Goal: Task Accomplishment & Management: Use online tool/utility

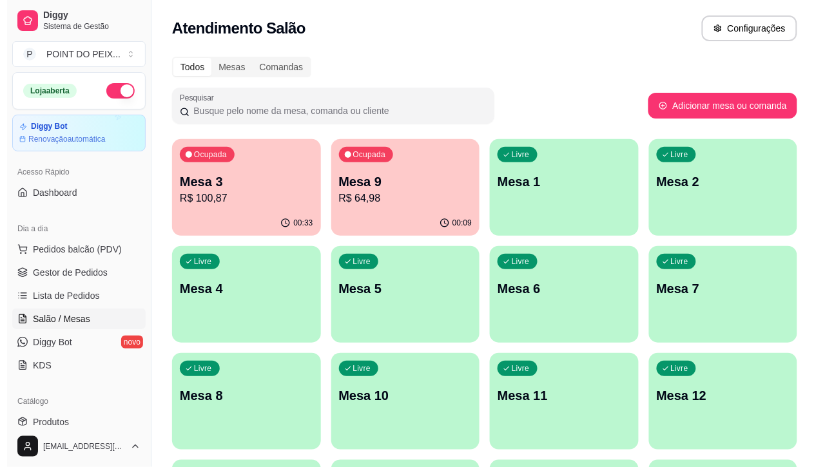
scroll to position [161, 0]
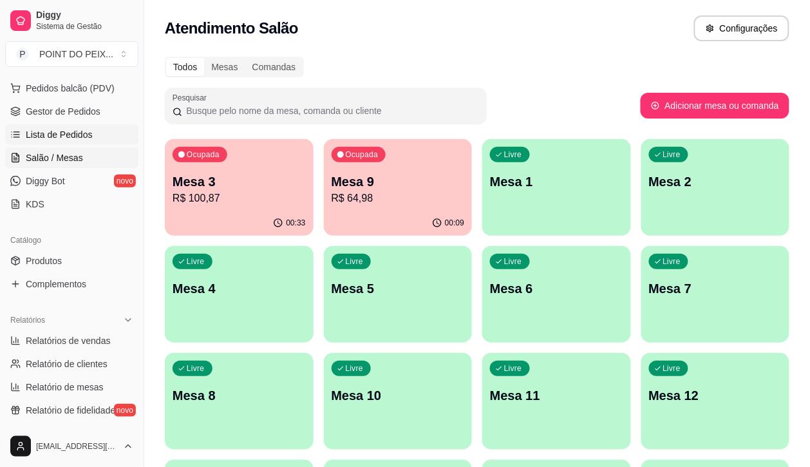
click at [79, 137] on span "Lista de Pedidos" at bounding box center [59, 134] width 67 height 13
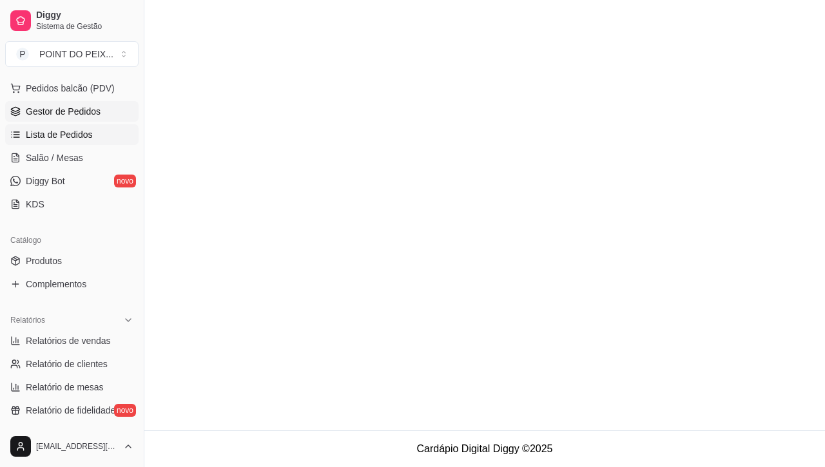
click at [72, 113] on span "Gestor de Pedidos" at bounding box center [63, 111] width 75 height 13
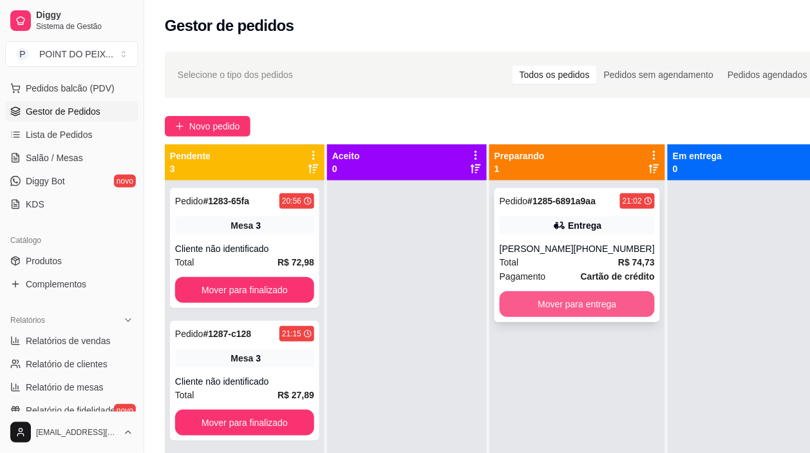
click at [575, 308] on button "Mover para entrega" at bounding box center [577, 304] width 155 height 26
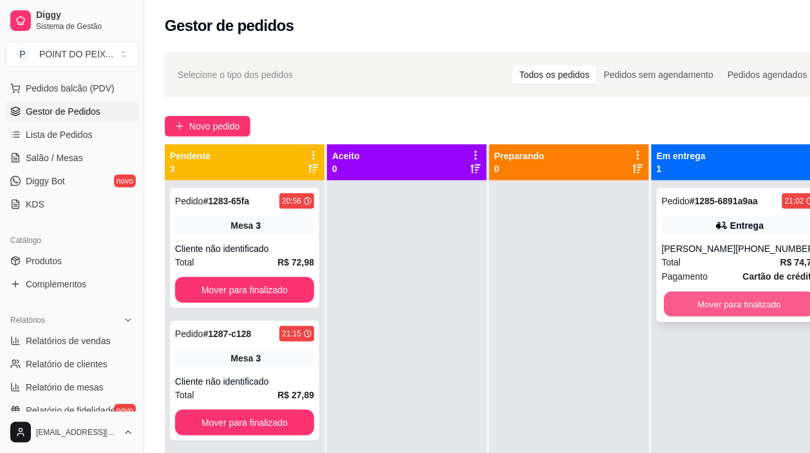
click at [707, 311] on button "Mover para finalizado" at bounding box center [740, 304] width 151 height 25
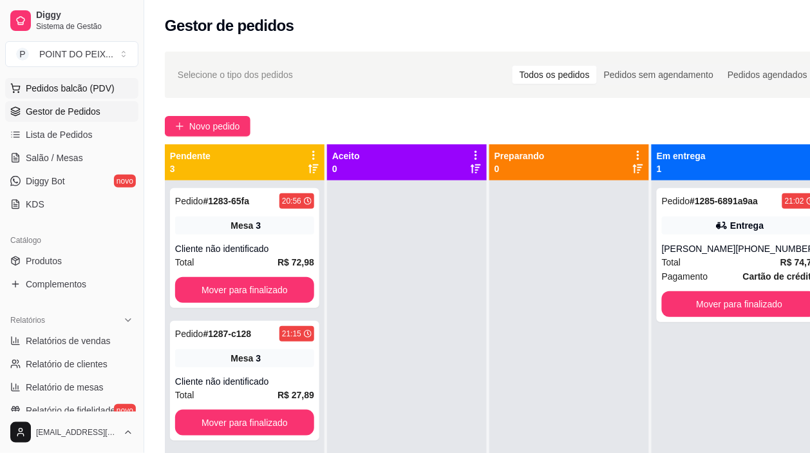
click at [84, 88] on span "Pedidos balcão (PDV)" at bounding box center [70, 88] width 89 height 13
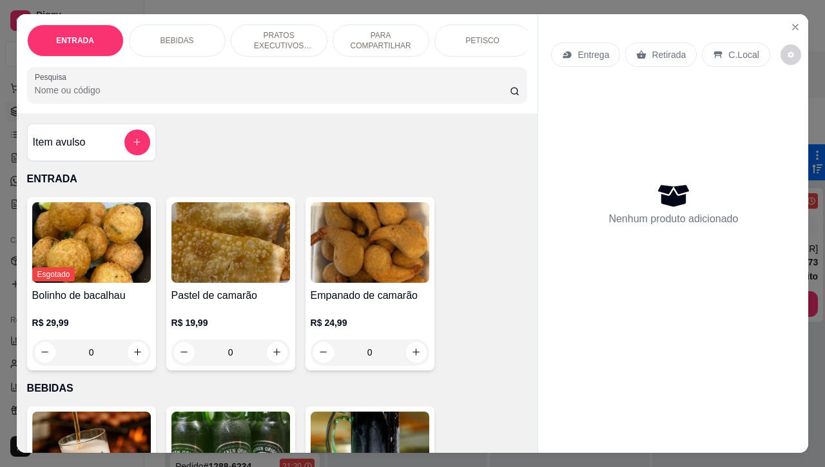
click at [588, 50] on p "Entrega" at bounding box center [593, 54] width 32 height 13
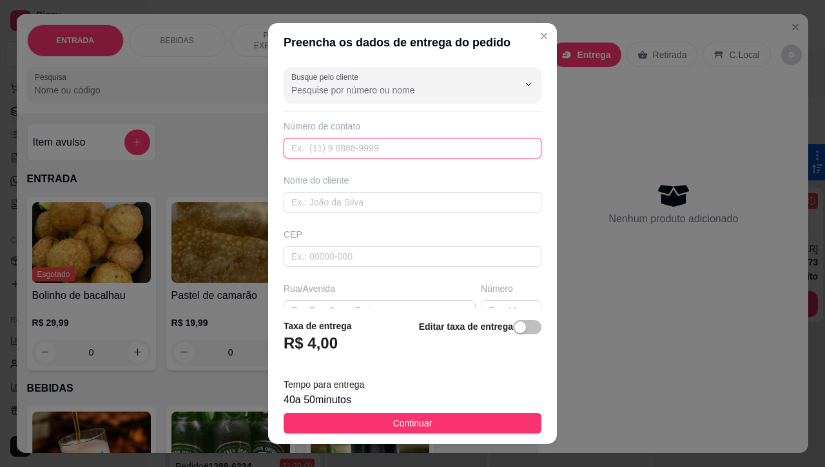
click at [401, 149] on input "text" at bounding box center [412, 148] width 258 height 21
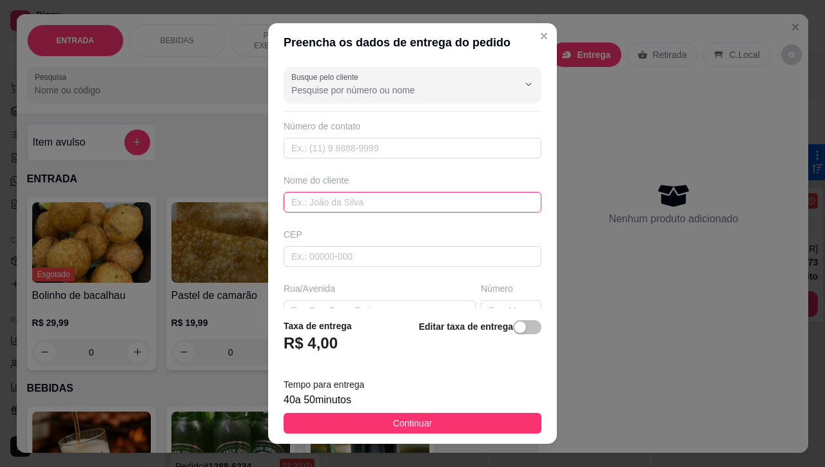
click at [369, 198] on input "text" at bounding box center [412, 202] width 258 height 21
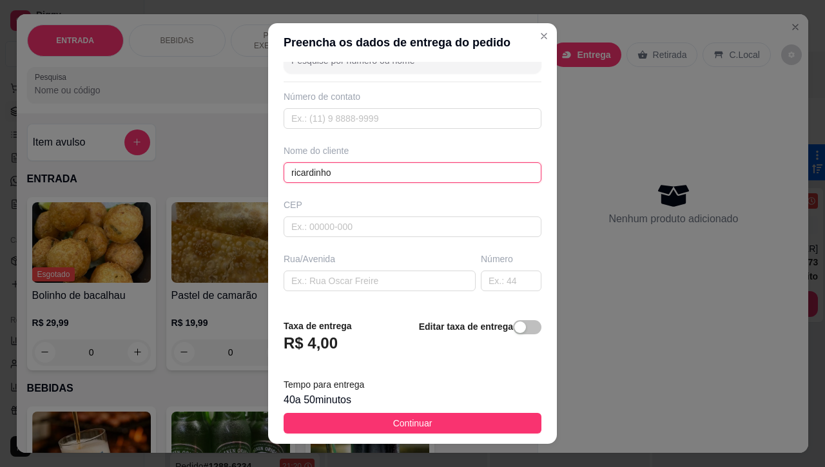
scroll to position [81, 0]
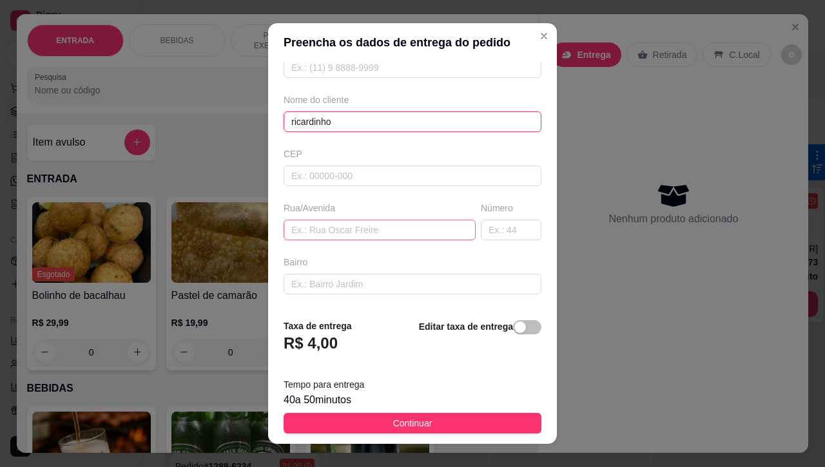
type input "ricardinho"
click at [362, 234] on input "text" at bounding box center [379, 230] width 192 height 21
type input "jacupema"
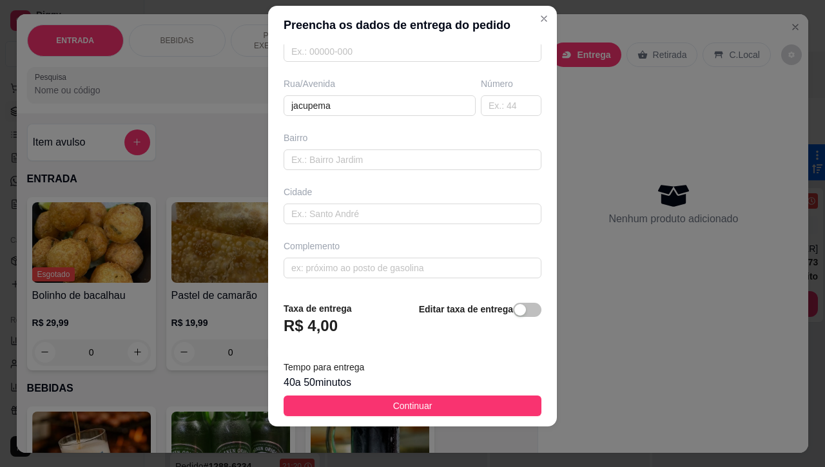
click at [406, 405] on span "Continuar" at bounding box center [412, 406] width 39 height 14
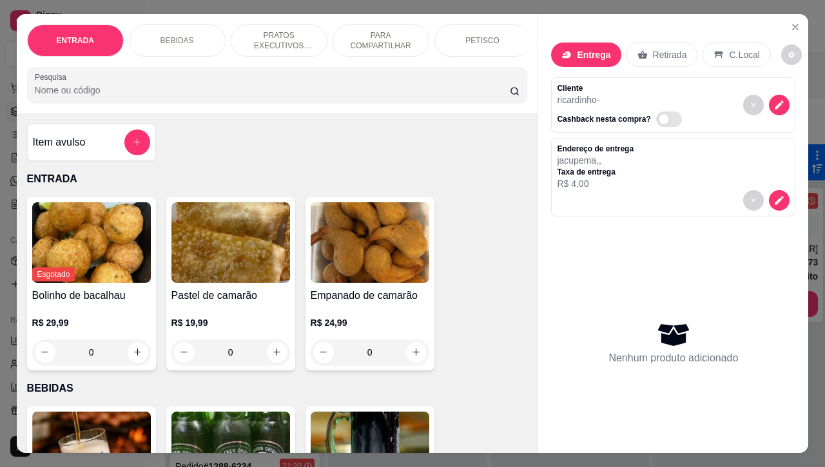
click at [484, 35] on p "PETISCO" at bounding box center [482, 40] width 34 height 10
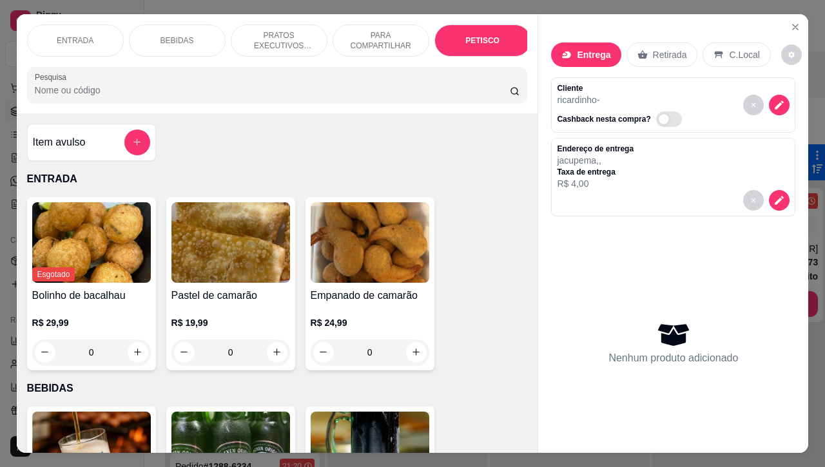
scroll to position [3007, 0]
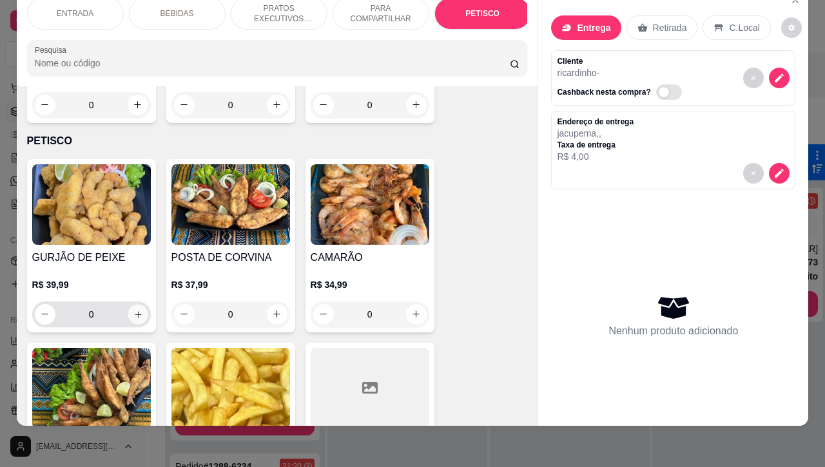
click at [135, 304] on button "increase-product-quantity" at bounding box center [138, 314] width 20 height 20
type input "1"
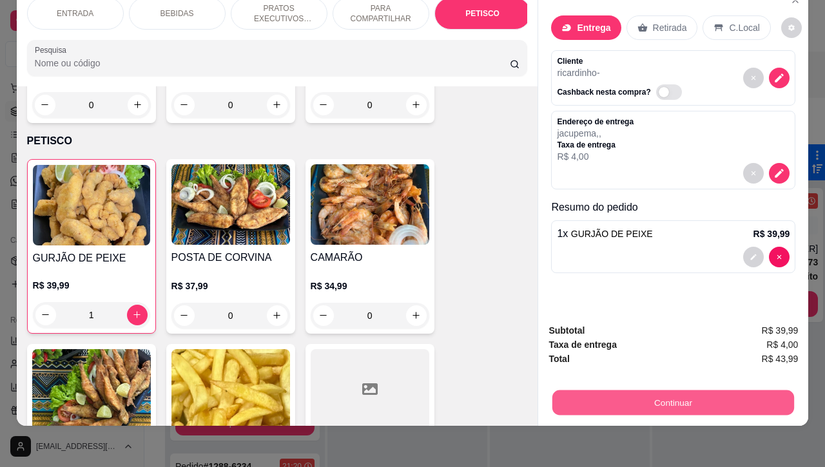
click at [644, 390] on button "Continuar" at bounding box center [673, 402] width 242 height 25
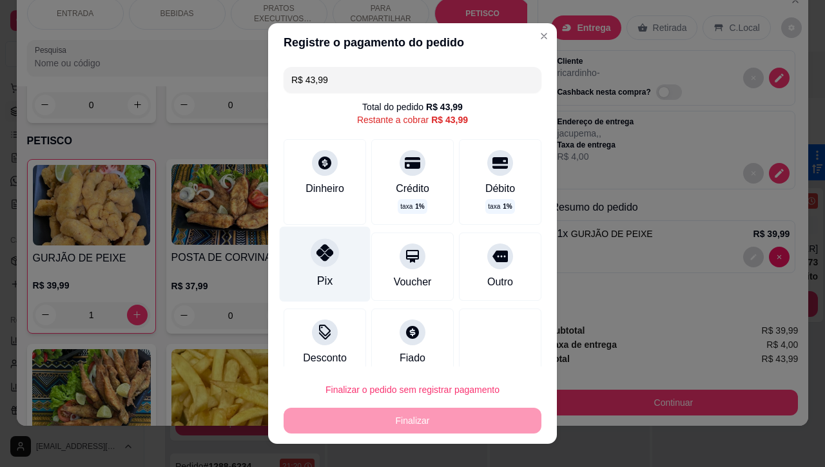
click at [317, 264] on div at bounding box center [325, 253] width 28 height 28
type input "R$ 0,00"
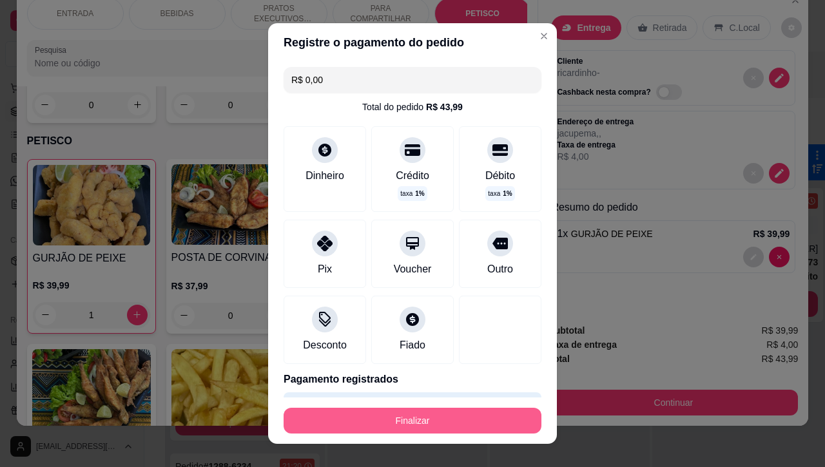
click at [427, 423] on button "Finalizar" at bounding box center [412, 421] width 258 height 26
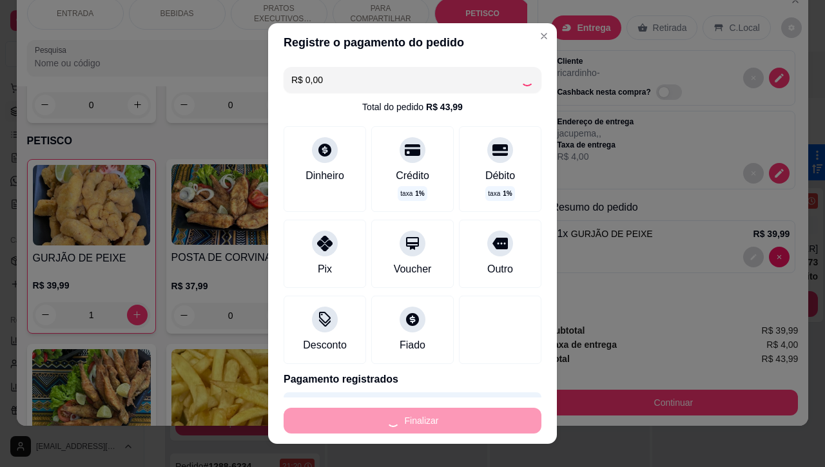
type input "0"
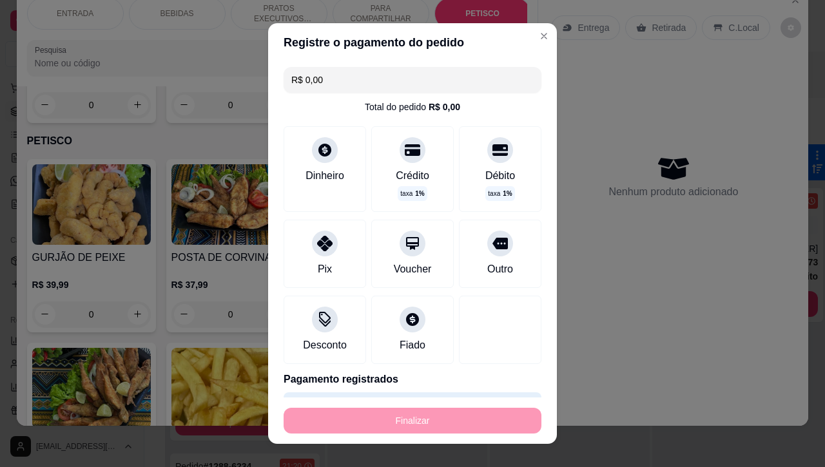
type input "-R$ 43,99"
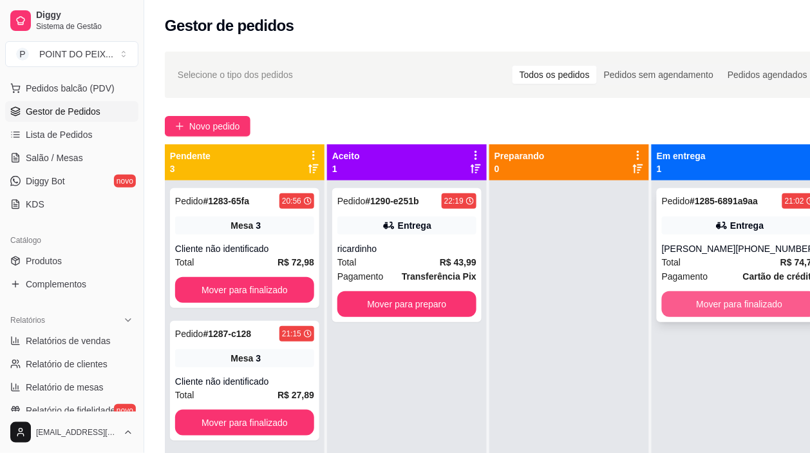
click at [718, 310] on button "Mover para finalizado" at bounding box center [739, 304] width 155 height 26
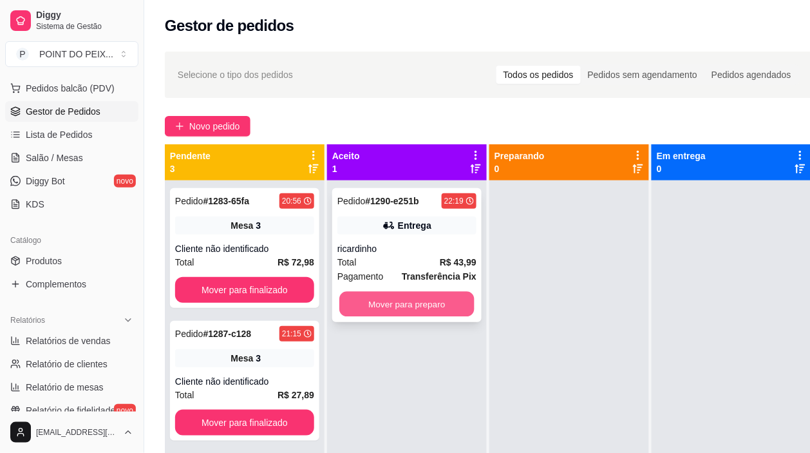
click at [451, 308] on button "Mover para preparo" at bounding box center [407, 304] width 135 height 25
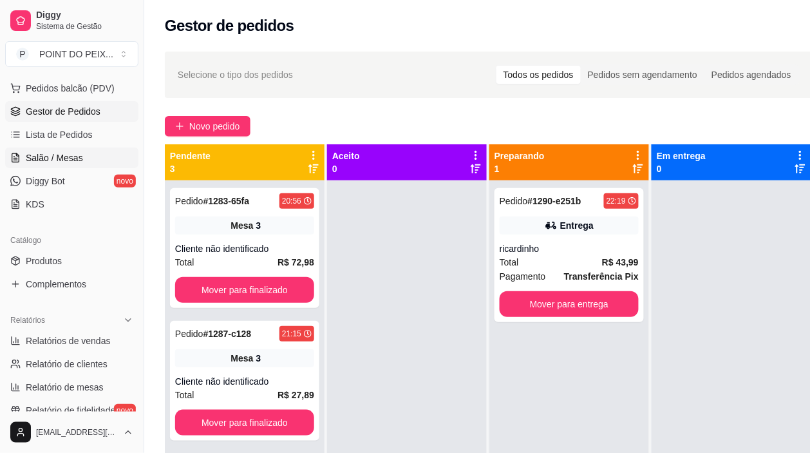
click at [68, 158] on span "Salão / Mesas" at bounding box center [54, 157] width 57 height 13
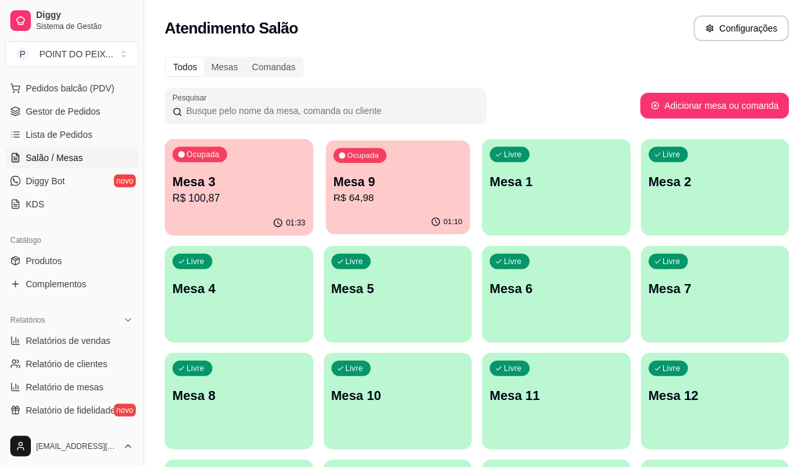
click at [352, 202] on p "R$ 64,98" at bounding box center [398, 198] width 129 height 15
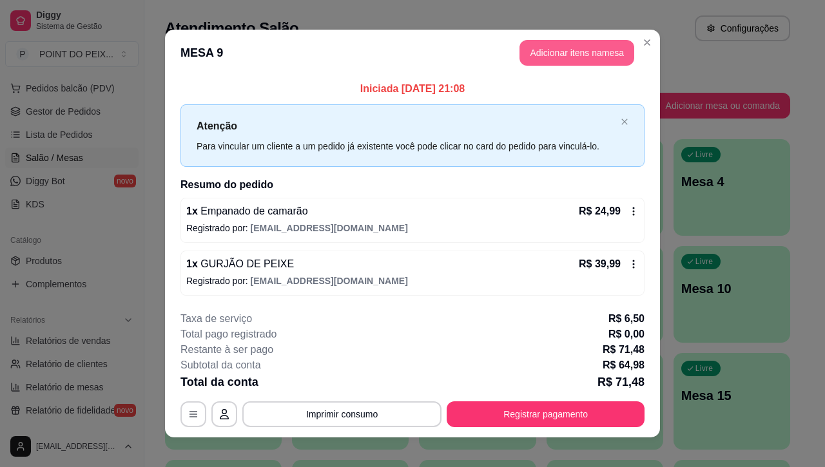
click at [564, 57] on button "Adicionar itens na mesa" at bounding box center [576, 53] width 115 height 26
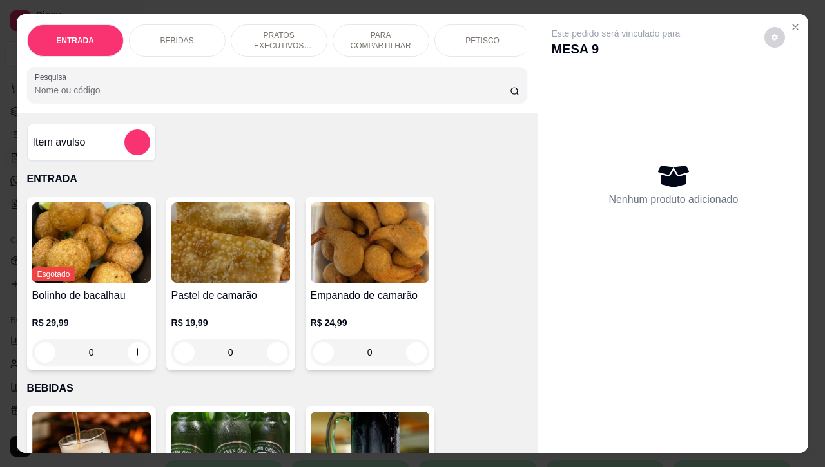
click at [174, 35] on p "BEBIDAS" at bounding box center [176, 40] width 33 height 10
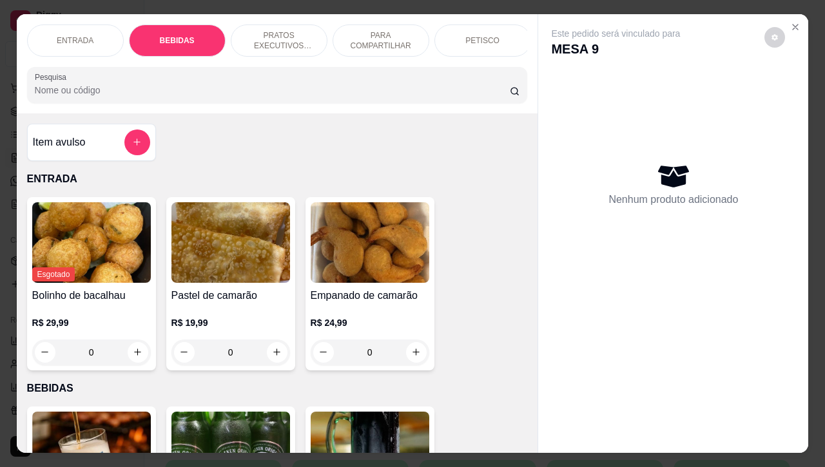
scroll to position [267, 0]
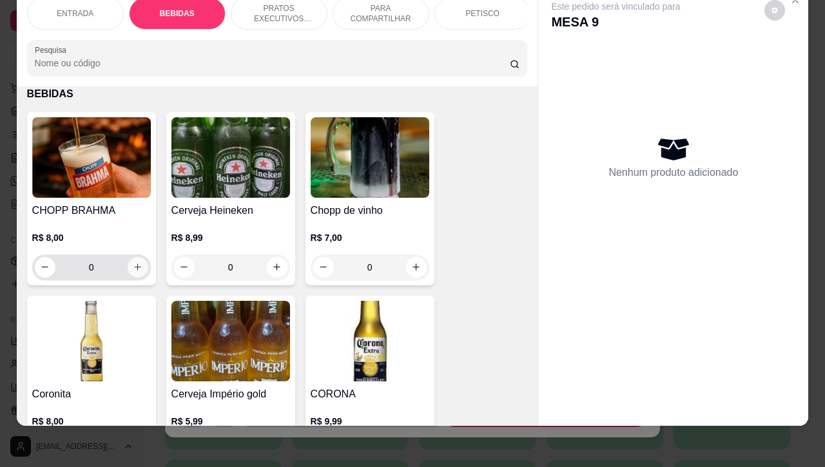
click at [136, 266] on button "increase-product-quantity" at bounding box center [138, 267] width 21 height 21
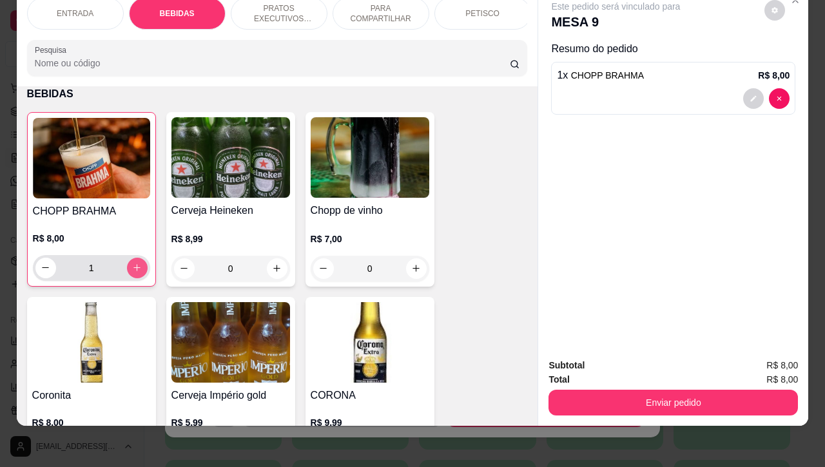
click at [136, 266] on button "increase-product-quantity" at bounding box center [137, 268] width 21 height 21
click at [136, 266] on button "increase-product-quantity" at bounding box center [137, 268] width 20 height 20
type input "4"
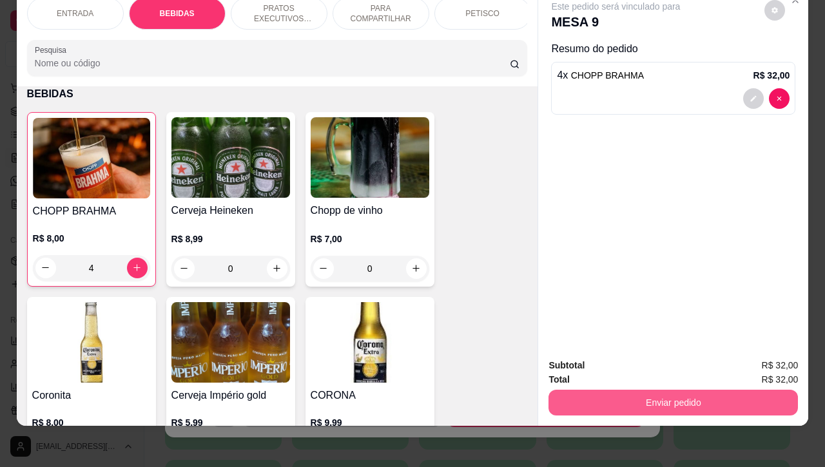
click at [669, 397] on button "Enviar pedido" at bounding box center [672, 403] width 249 height 26
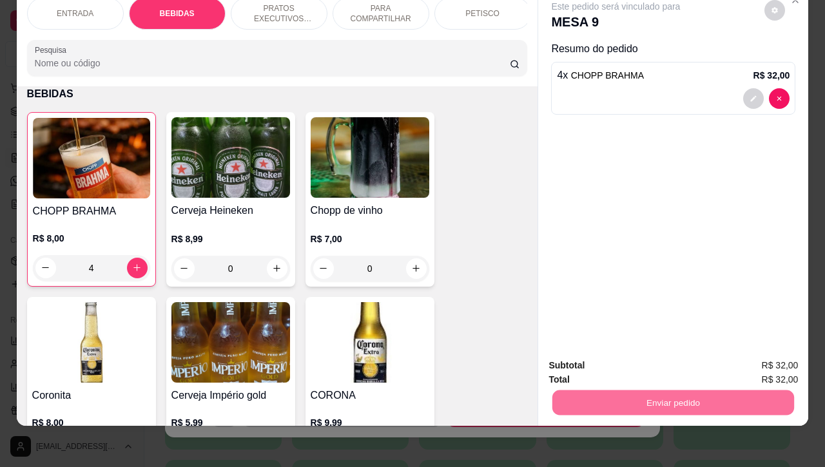
click at [599, 352] on button "Não registrar e enviar pedido" at bounding box center [629, 357] width 134 height 24
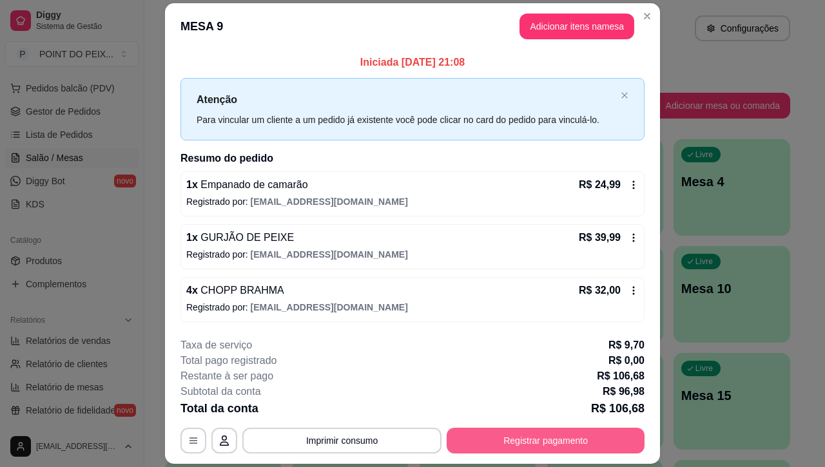
click at [506, 441] on button "Registrar pagamento" at bounding box center [545, 441] width 198 height 26
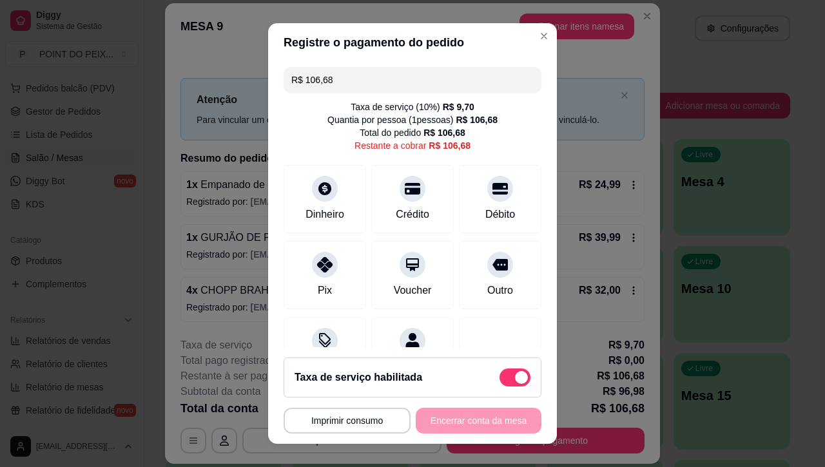
click at [515, 374] on span at bounding box center [521, 377] width 13 height 13
click at [499, 379] on input "checkbox" at bounding box center [503, 383] width 8 height 8
checkbox input "true"
type input "R$ 96,98"
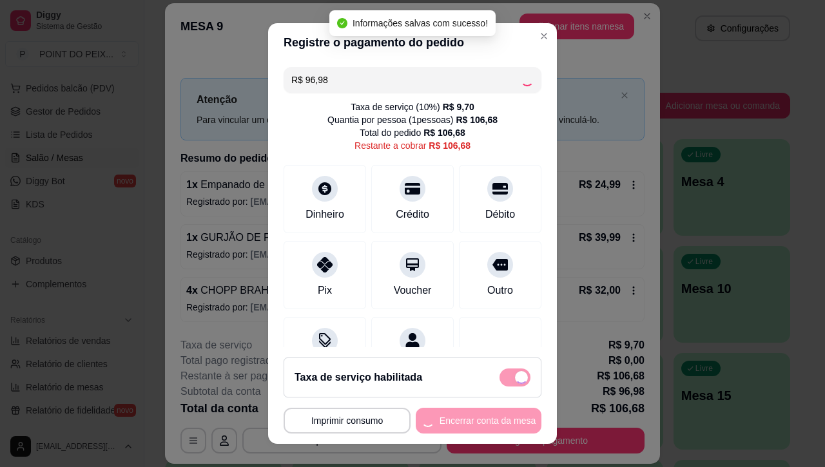
checkbox input "false"
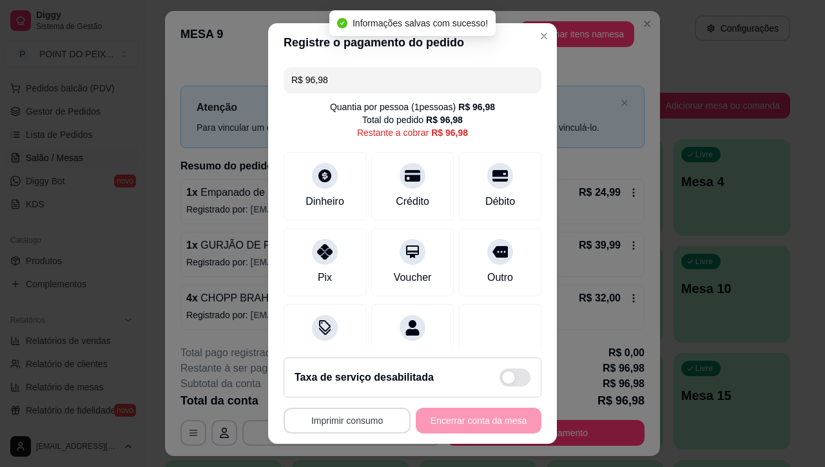
click at [343, 414] on button "Imprimir consumo" at bounding box center [346, 421] width 127 height 26
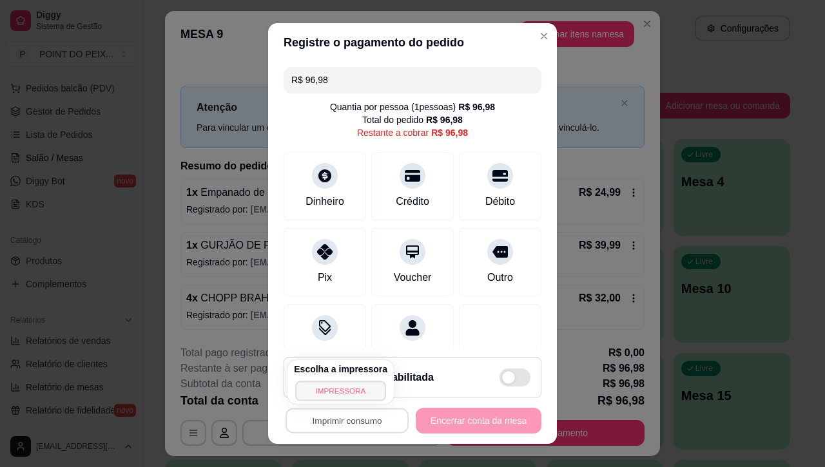
click at [353, 390] on button "IMPRESSORA" at bounding box center [340, 391] width 90 height 20
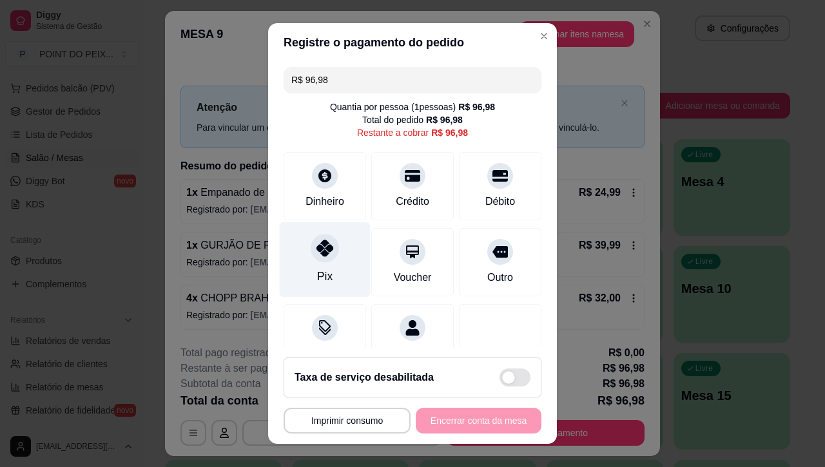
click at [313, 266] on div "Pix" at bounding box center [325, 259] width 91 height 75
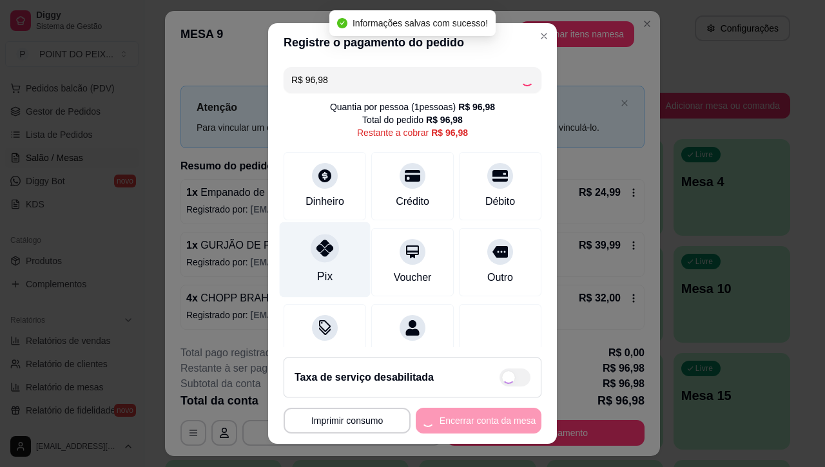
type input "R$ 0,00"
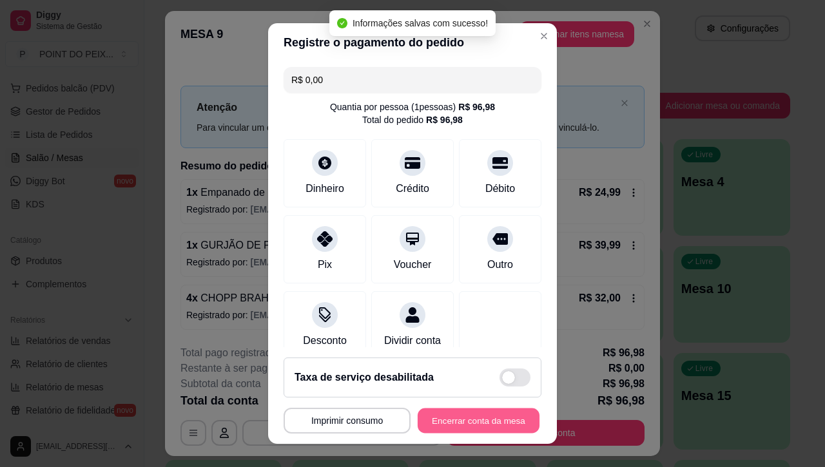
click at [464, 425] on button "Encerrar conta da mesa" at bounding box center [478, 420] width 122 height 25
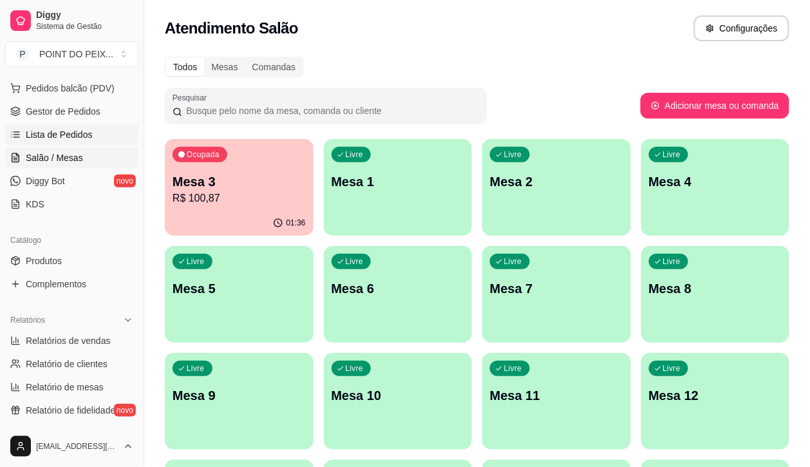
click at [71, 134] on span "Lista de Pedidos" at bounding box center [59, 134] width 67 height 13
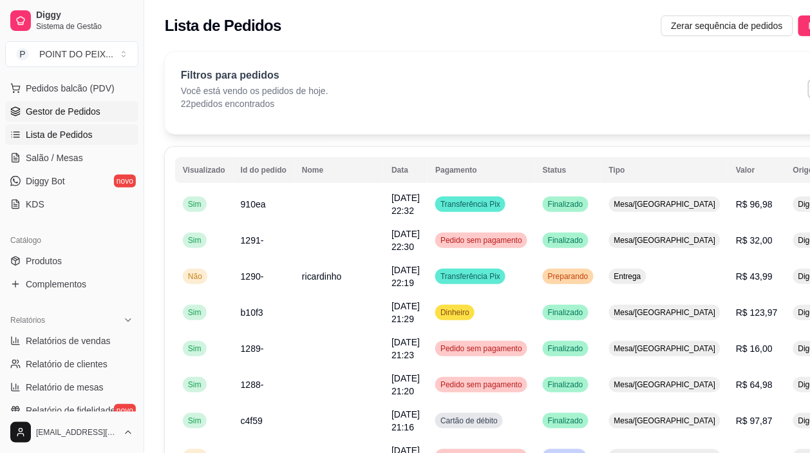
click at [76, 119] on link "Gestor de Pedidos" at bounding box center [71, 111] width 133 height 21
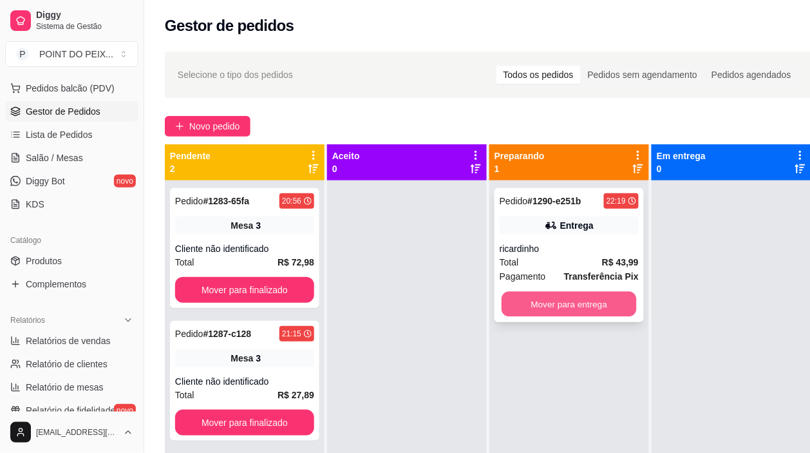
click at [573, 307] on button "Mover para entrega" at bounding box center [569, 304] width 135 height 25
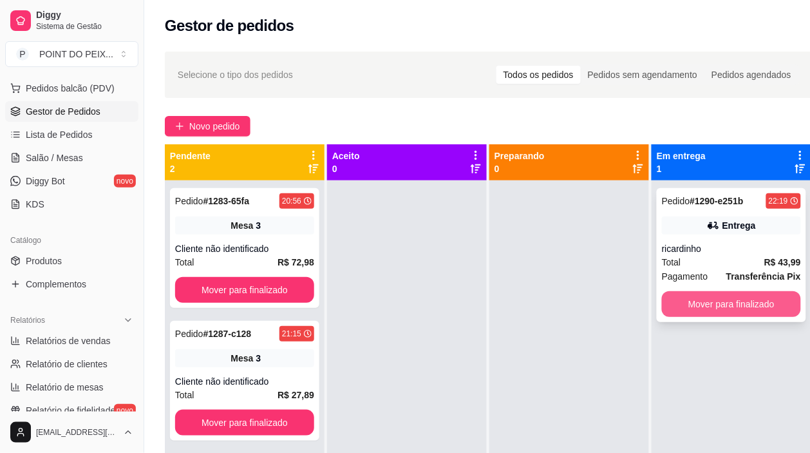
click at [688, 304] on button "Mover para finalizado" at bounding box center [731, 304] width 139 height 26
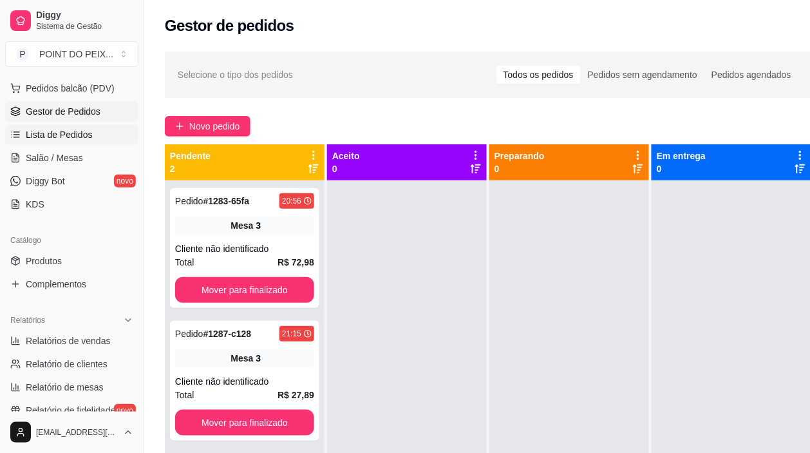
click at [65, 131] on span "Lista de Pedidos" at bounding box center [59, 134] width 67 height 13
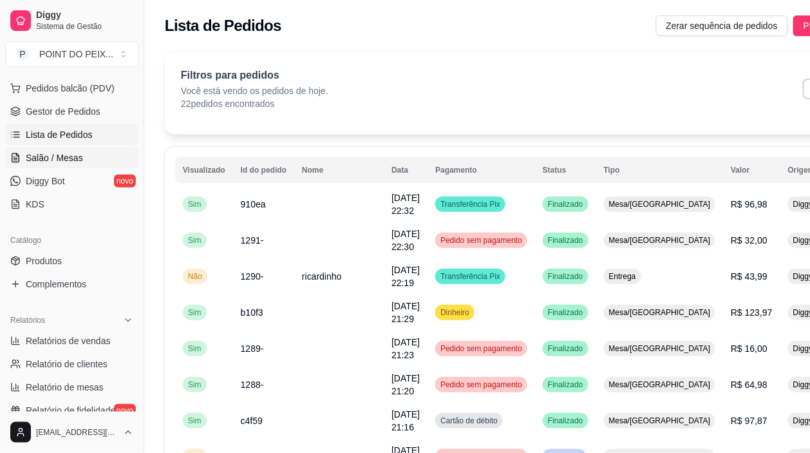
click at [65, 160] on span "Salão / Mesas" at bounding box center [54, 157] width 57 height 13
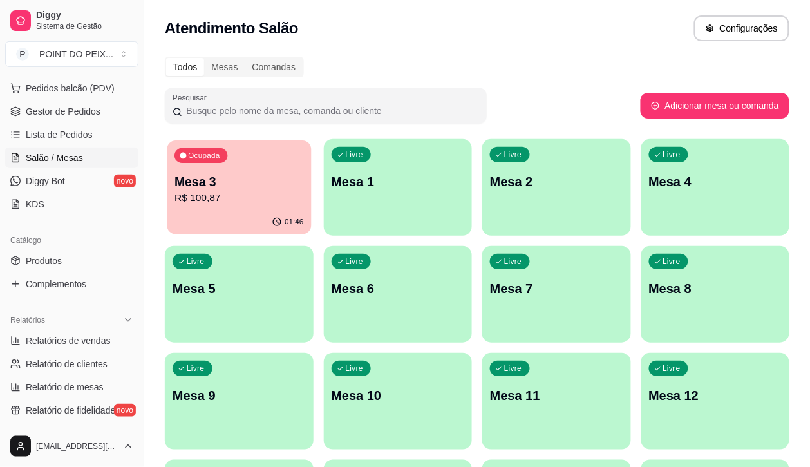
click at [249, 191] on p "R$ 100,87" at bounding box center [239, 198] width 129 height 15
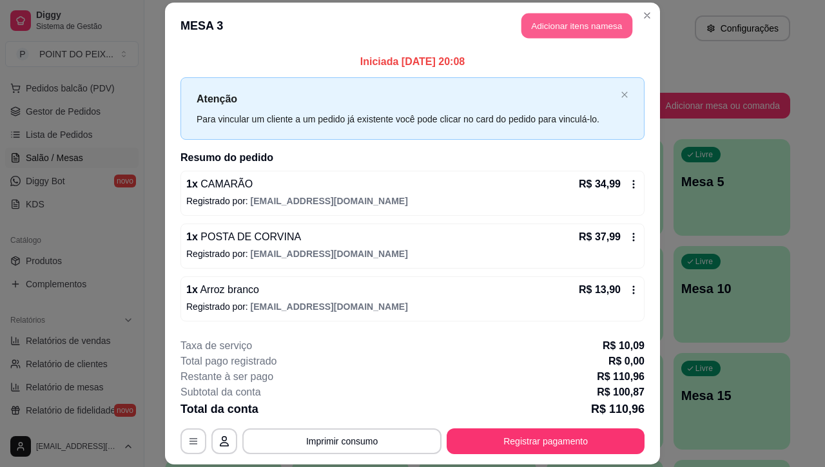
click at [550, 28] on button "Adicionar itens na mesa" at bounding box center [576, 25] width 111 height 25
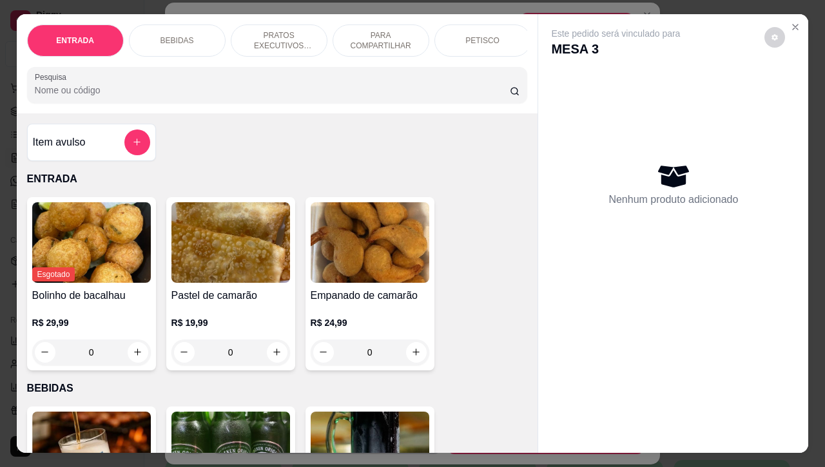
click at [184, 35] on p "BEBIDAS" at bounding box center [176, 40] width 33 height 10
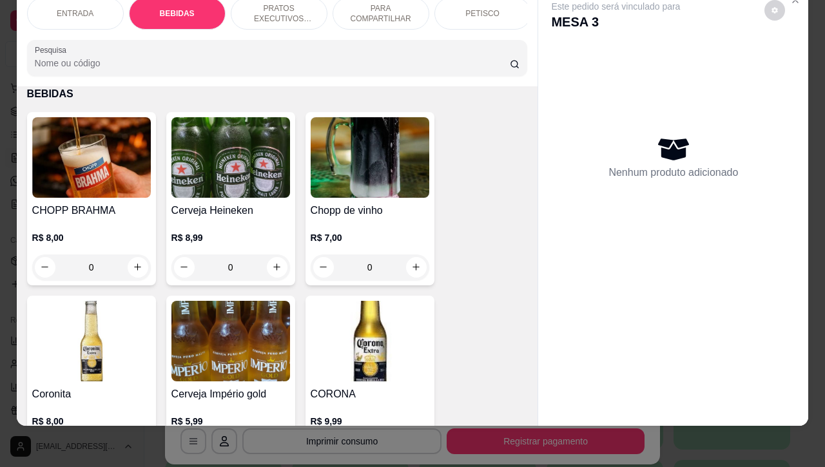
scroll to position [348, 0]
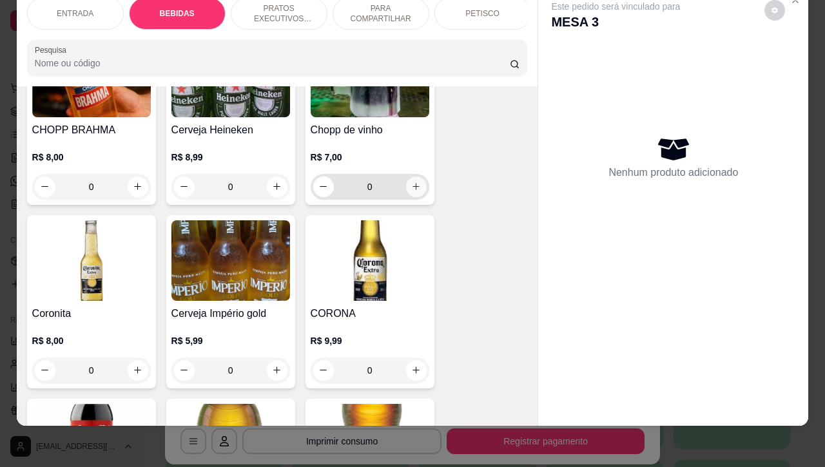
click at [416, 188] on button "increase-product-quantity" at bounding box center [416, 187] width 21 height 21
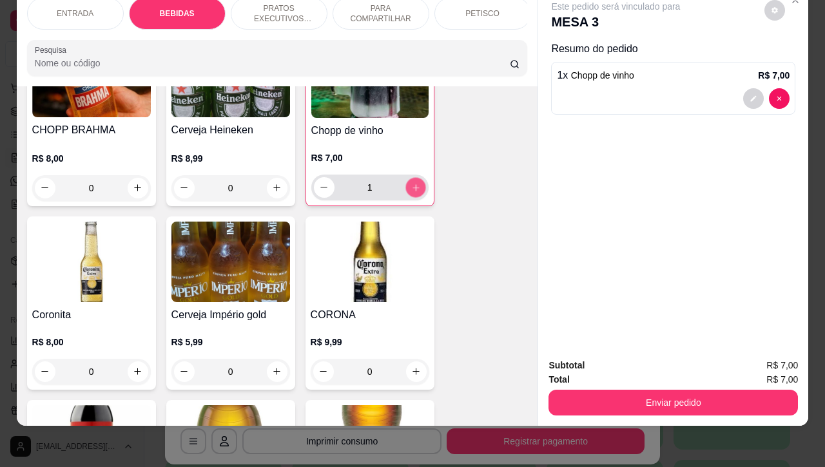
click at [414, 187] on button "increase-product-quantity" at bounding box center [415, 187] width 20 height 20
type input "2"
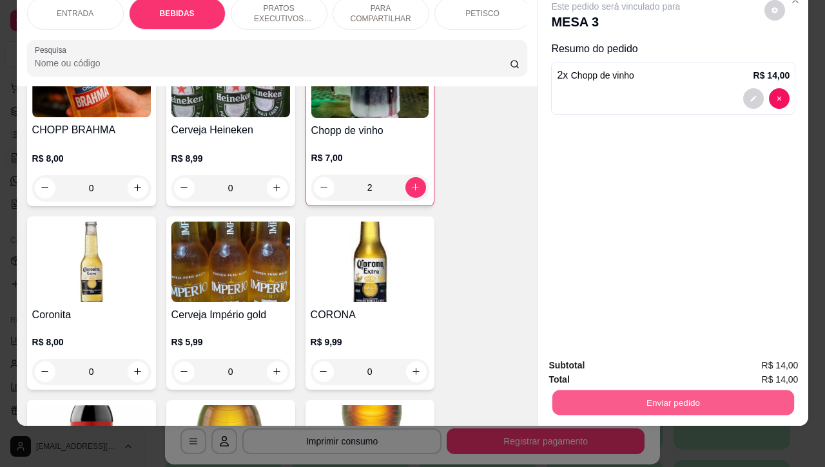
click at [649, 396] on button "Enviar pedido" at bounding box center [673, 402] width 242 height 25
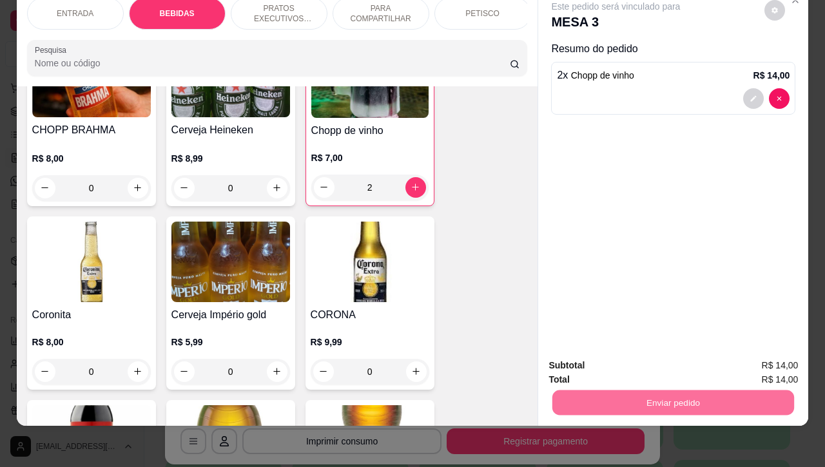
click at [604, 354] on button "Não registrar e enviar pedido" at bounding box center [629, 357] width 134 height 24
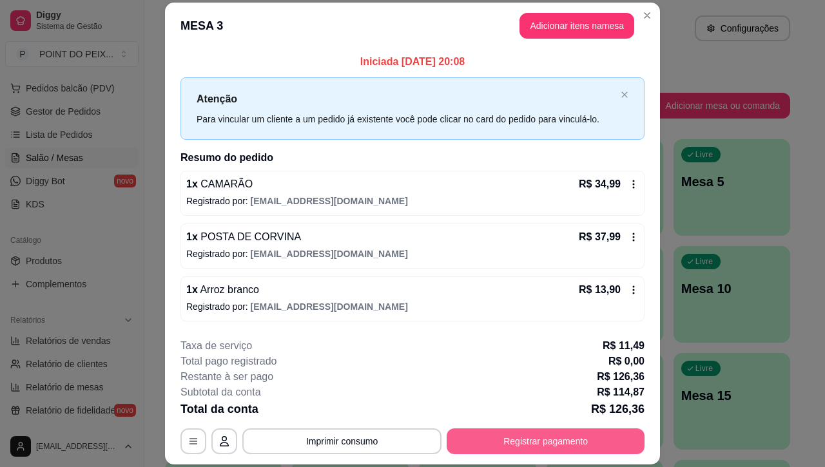
click at [506, 443] on button "Registrar pagamento" at bounding box center [545, 441] width 198 height 26
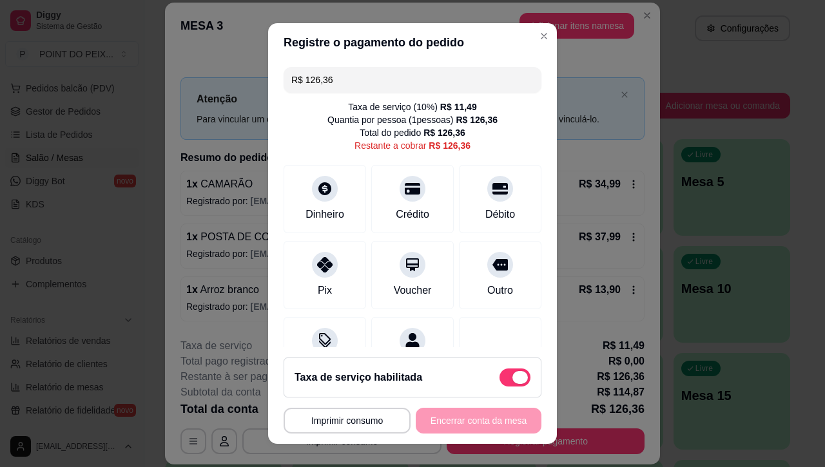
click at [499, 378] on span at bounding box center [514, 377] width 31 height 18
click at [499, 379] on input "checkbox" at bounding box center [503, 383] width 8 height 8
checkbox input "true"
type input "R$ 114,87"
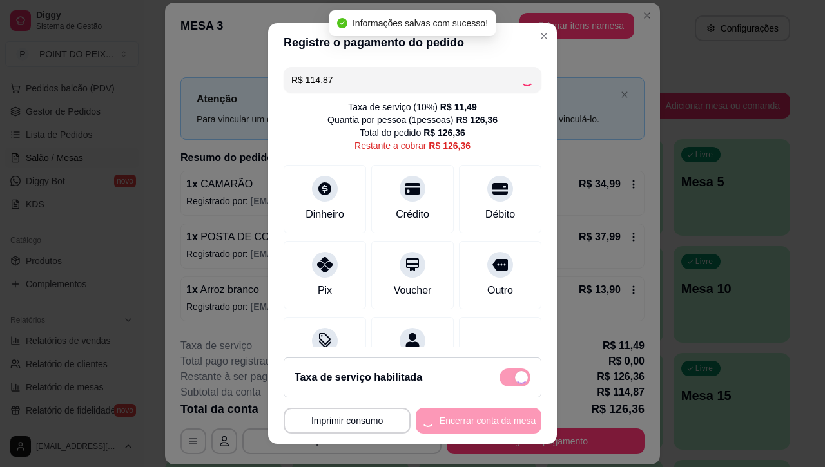
checkbox input "false"
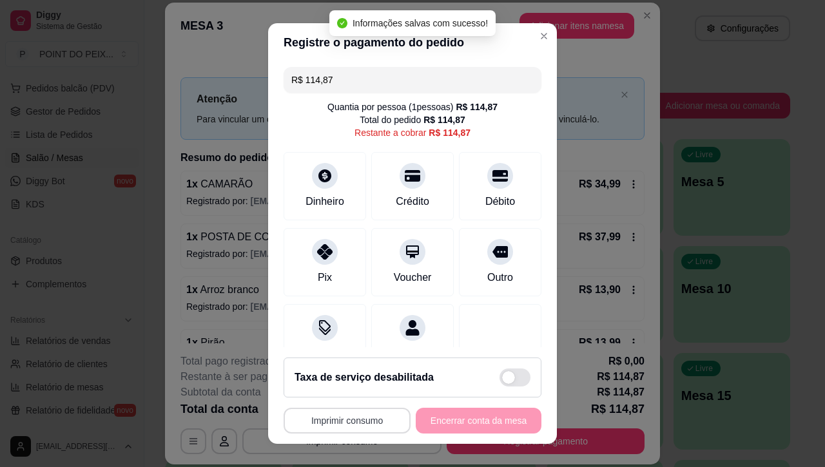
click at [359, 417] on button "Imprimir consumo" at bounding box center [346, 421] width 127 height 26
click at [356, 387] on button "IMPRESSORA" at bounding box center [340, 391] width 93 height 21
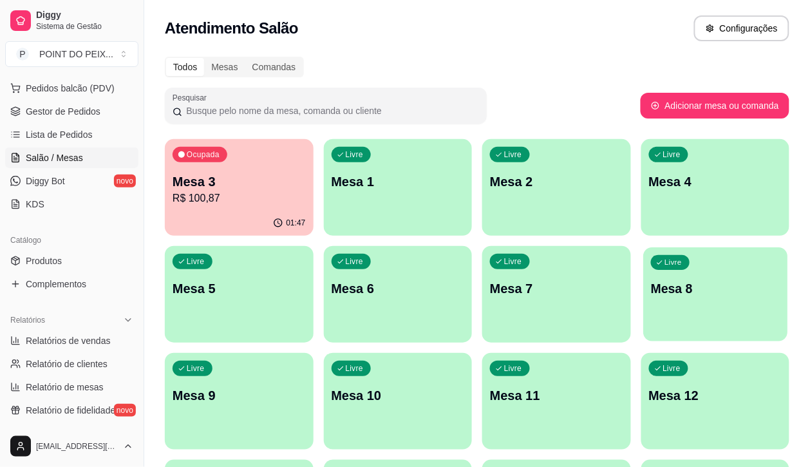
click at [644, 307] on div "Livre Mesa 8" at bounding box center [716, 286] width 144 height 79
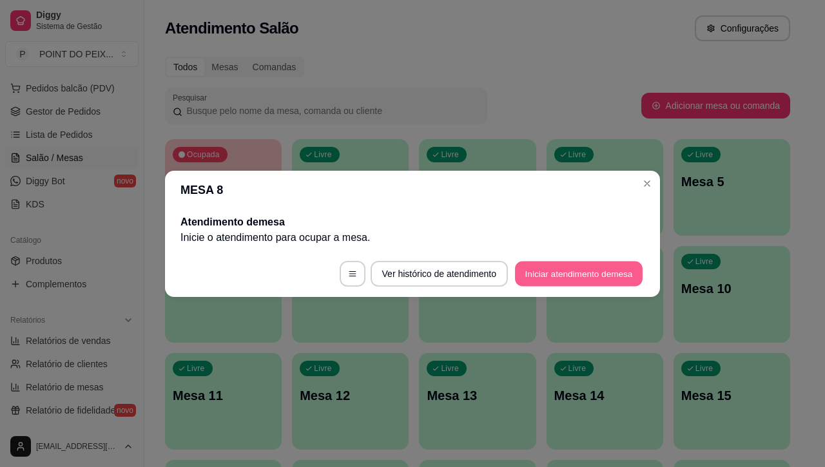
click at [546, 273] on button "Iniciar atendimento de mesa" at bounding box center [579, 273] width 128 height 25
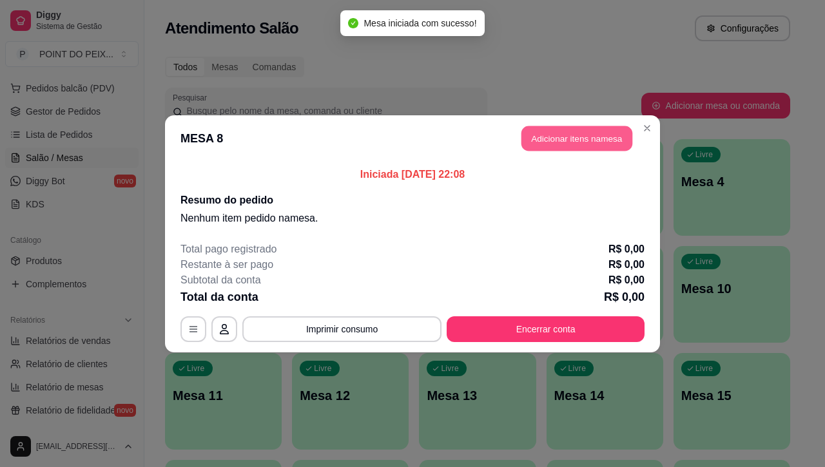
click at [580, 137] on button "Adicionar itens na mesa" at bounding box center [576, 138] width 111 height 25
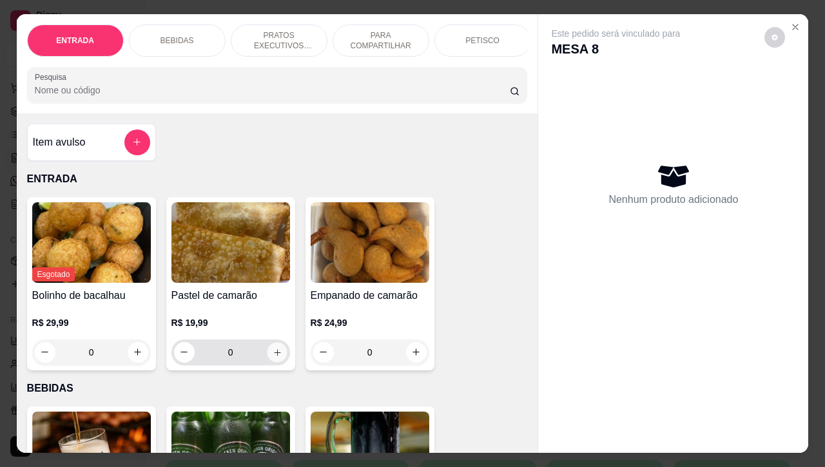
click at [272, 357] on icon "increase-product-quantity" at bounding box center [277, 352] width 10 height 10
type input "1"
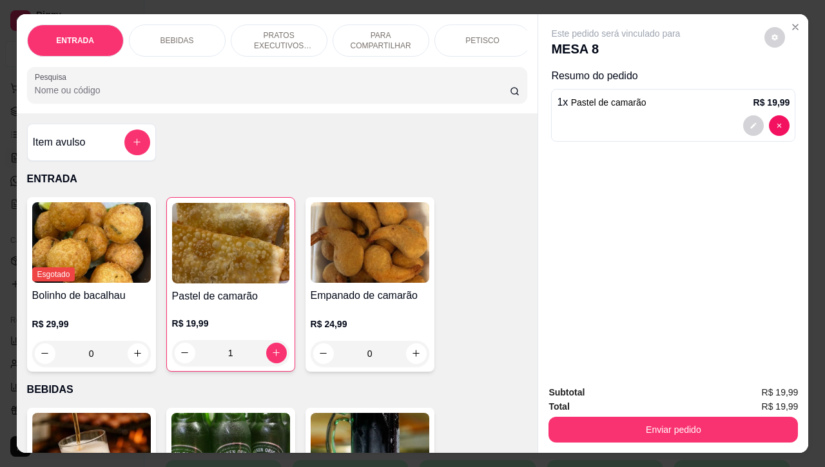
click at [186, 37] on div "BEBIDAS" at bounding box center [177, 40] width 97 height 32
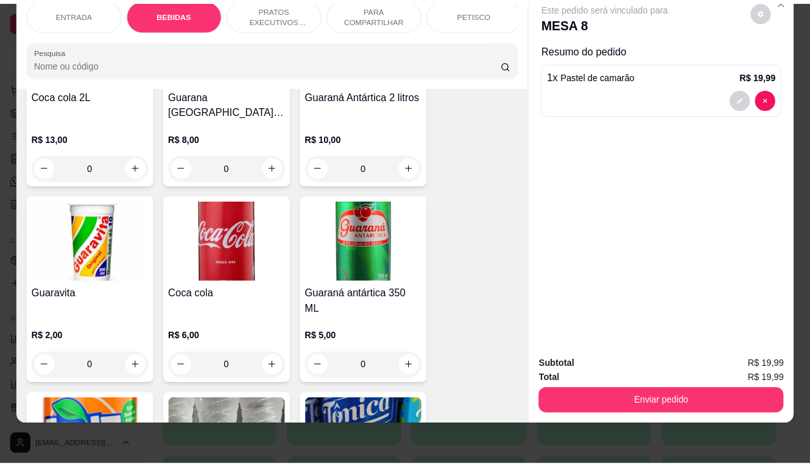
scroll to position [752, 0]
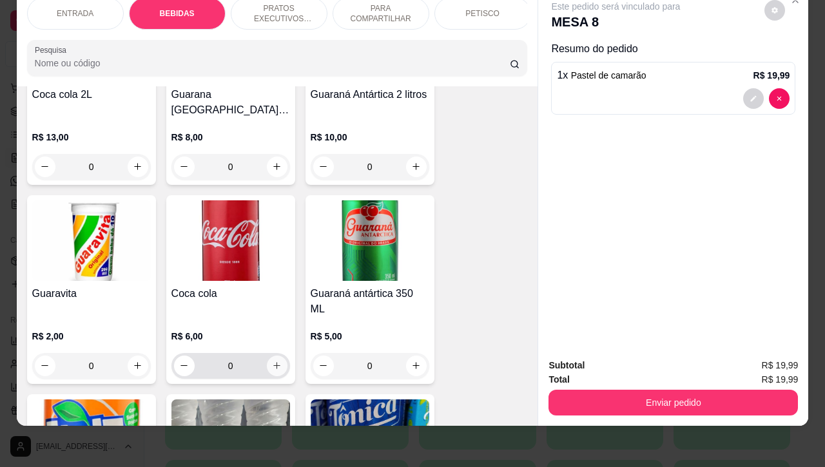
click at [272, 361] on icon "increase-product-quantity" at bounding box center [277, 366] width 10 height 10
type input "1"
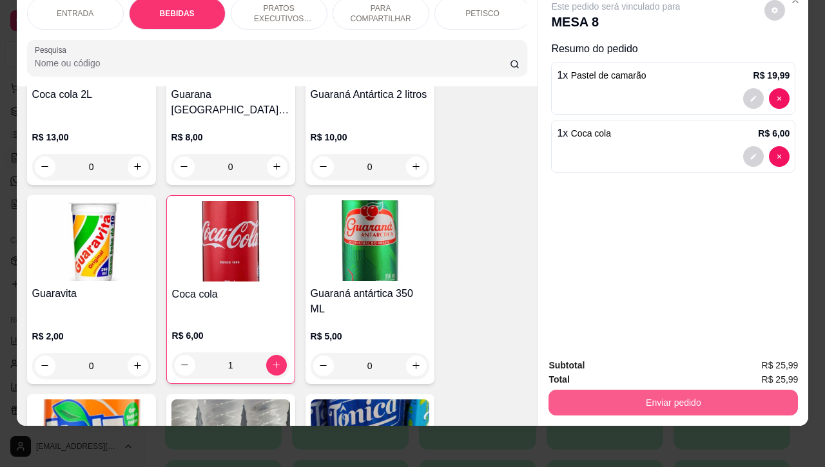
click at [656, 392] on button "Enviar pedido" at bounding box center [672, 403] width 249 height 26
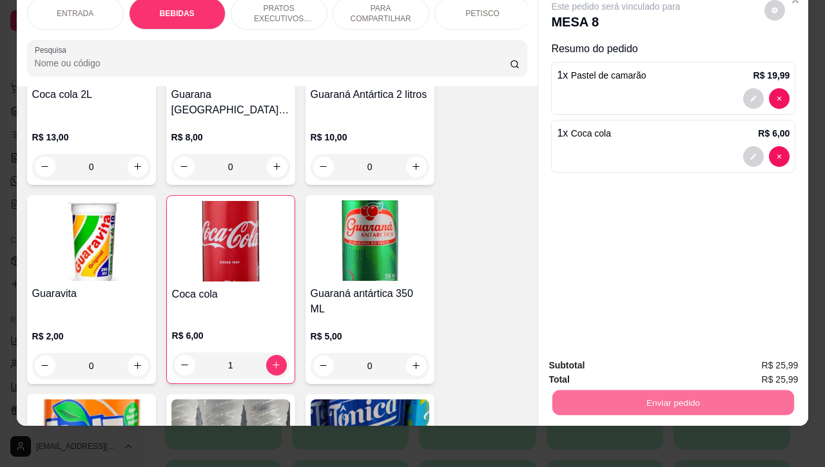
click at [603, 356] on button "Não registrar e enviar pedido" at bounding box center [629, 357] width 130 height 24
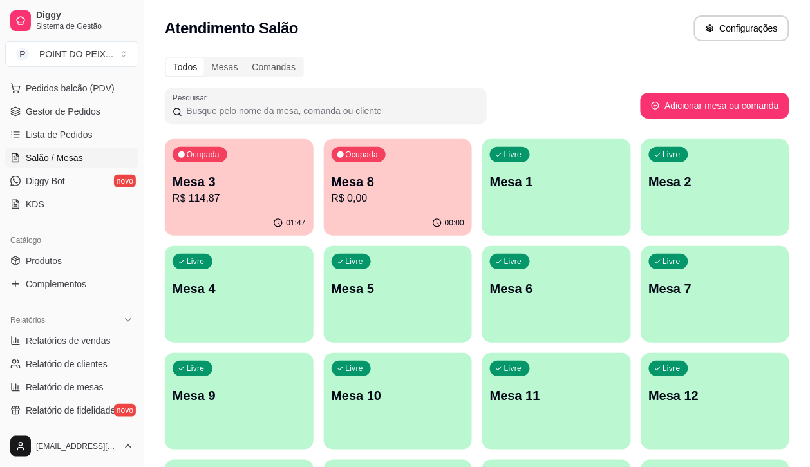
click at [254, 198] on p "R$ 114,87" at bounding box center [239, 198] width 133 height 15
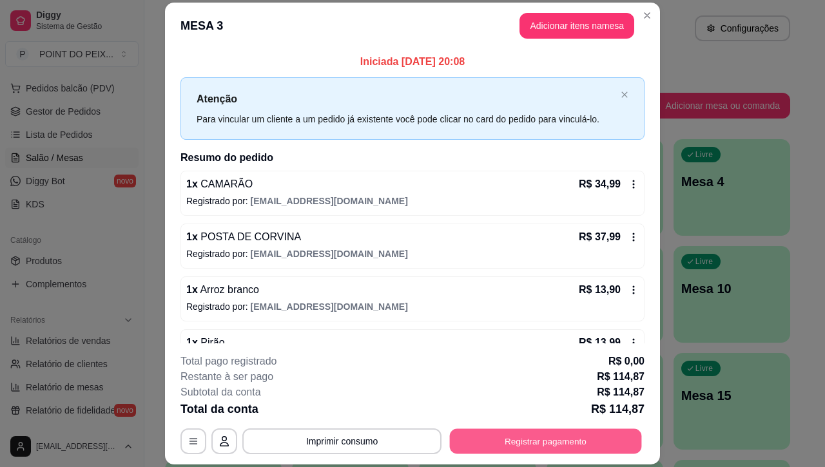
click at [530, 446] on button "Registrar pagamento" at bounding box center [546, 441] width 192 height 25
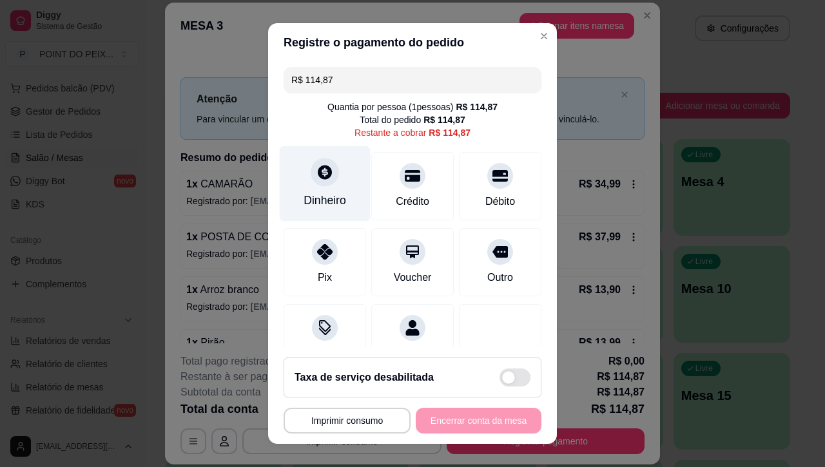
click at [311, 182] on div at bounding box center [325, 172] width 28 height 28
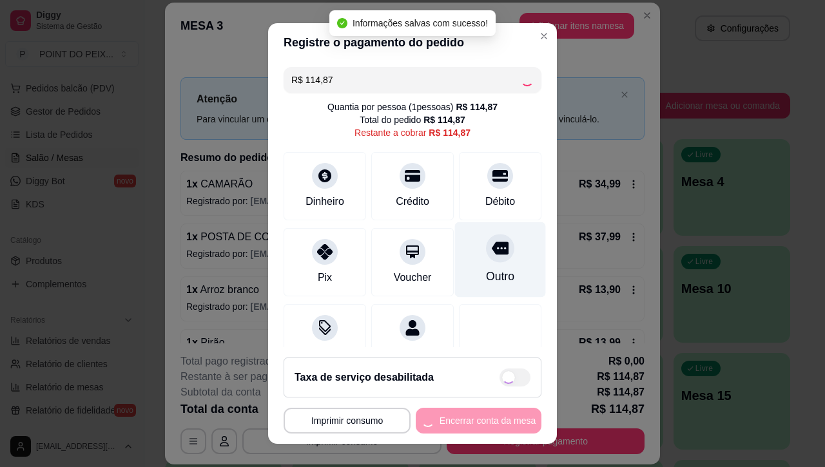
type input "R$ 0,00"
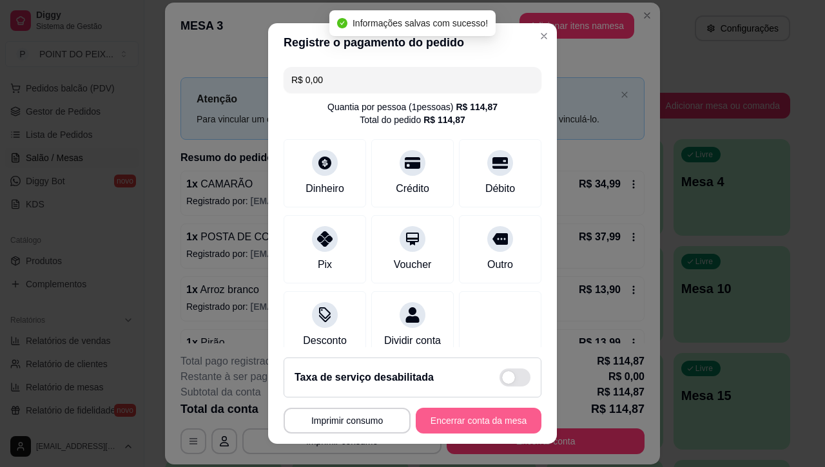
click at [451, 424] on button "Encerrar conta da mesa" at bounding box center [479, 421] width 126 height 26
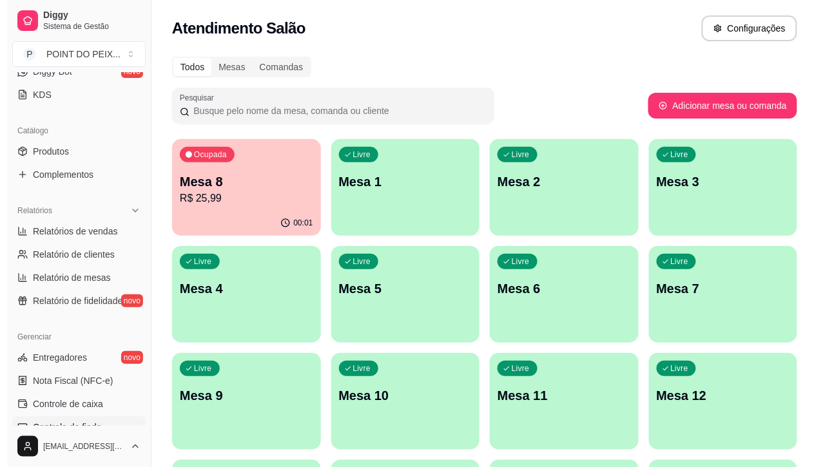
scroll to position [298, 0]
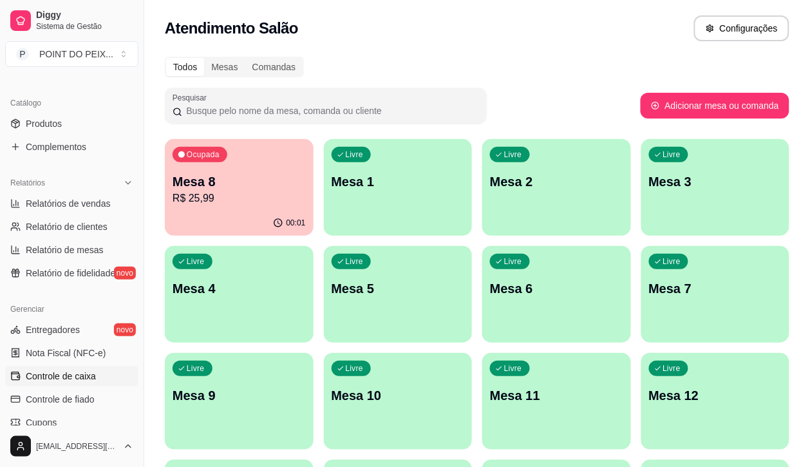
click at [88, 377] on span "Controle de caixa" at bounding box center [61, 376] width 70 height 13
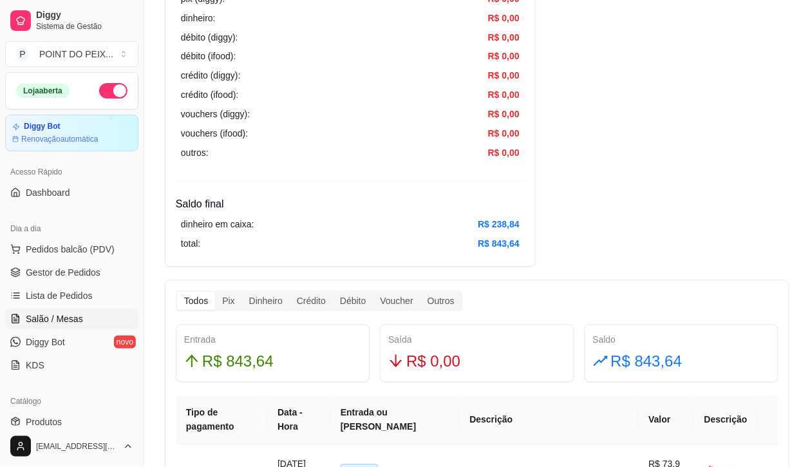
click at [69, 320] on span "Salão / Mesas" at bounding box center [54, 318] width 57 height 13
